Goal: Find specific page/section: Find specific page/section

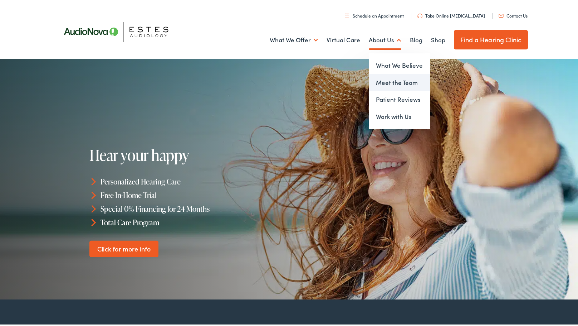
click at [391, 82] on link "Meet the Team" at bounding box center [399, 81] width 61 height 17
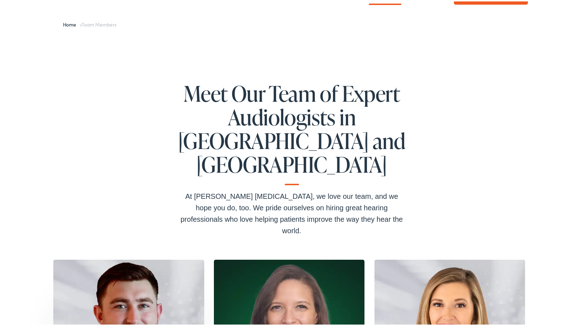
scroll to position [179, 0]
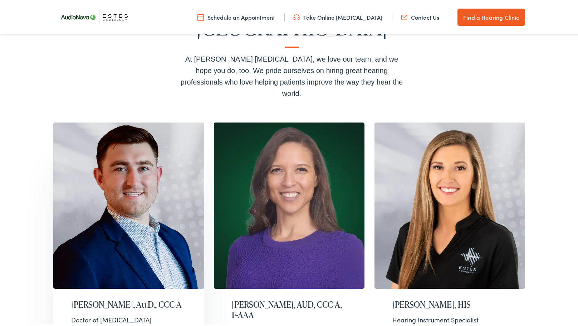
click at [142, 298] on h2 "[PERSON_NAME], Au.D., CCC-A" at bounding box center [128, 303] width 115 height 10
click at [122, 287] on div "[PERSON_NAME], Au.D., CCC-A Doctor of [MEDICAL_DATA] [GEOGRAPHIC_DATA], [GEOGRA…" at bounding box center [128, 319] width 151 height 64
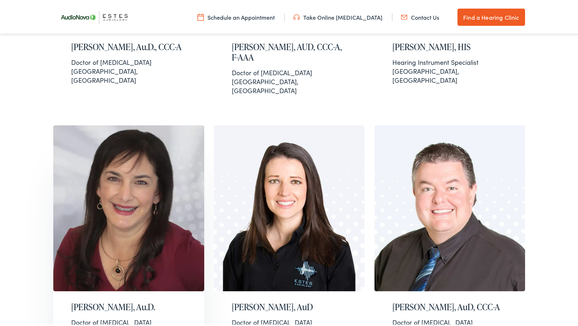
scroll to position [501, 0]
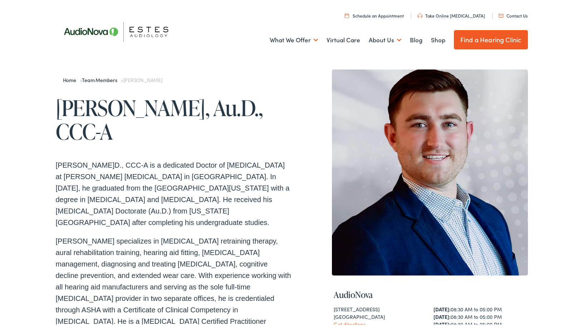
click at [106, 107] on h1 "Dane Leavitt, Au.D., CCC-A" at bounding box center [174, 117] width 236 height 47
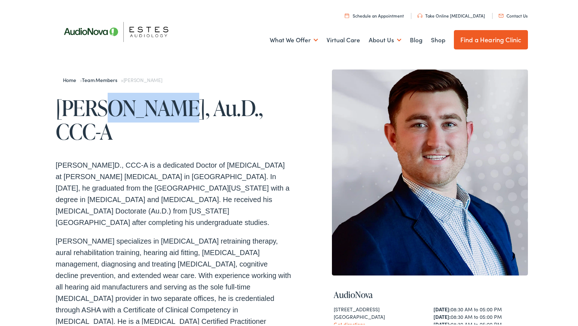
click at [106, 107] on h1 "Dane Leavitt, Au.D., CCC-A" at bounding box center [174, 117] width 236 height 47
click at [106, 106] on h1 "Dane Leavitt, Au.D., CCC-A" at bounding box center [174, 117] width 236 height 47
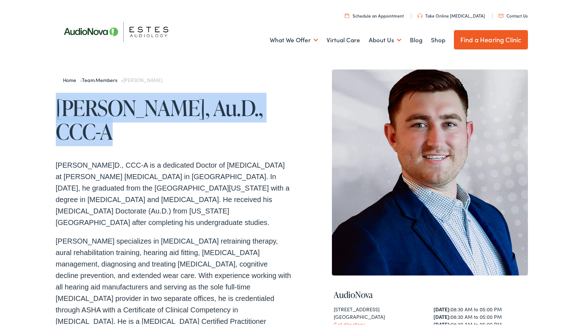
copy div "Dane Leavitt, Au.D., CCC-A"
